Goal: Information Seeking & Learning: Learn about a topic

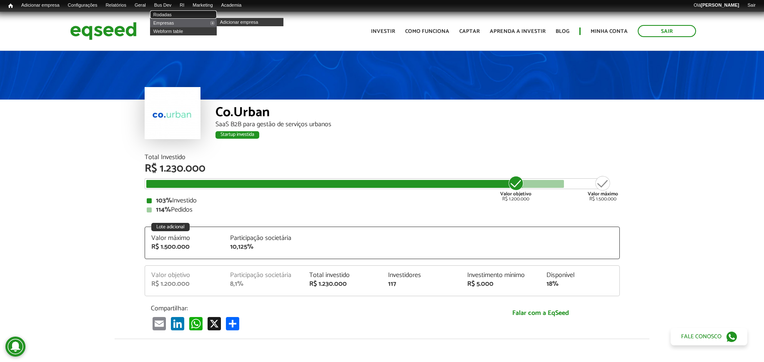
click at [179, 15] on link "Rodadas" at bounding box center [183, 14] width 67 height 8
